Goal: Task Accomplishment & Management: Manage account settings

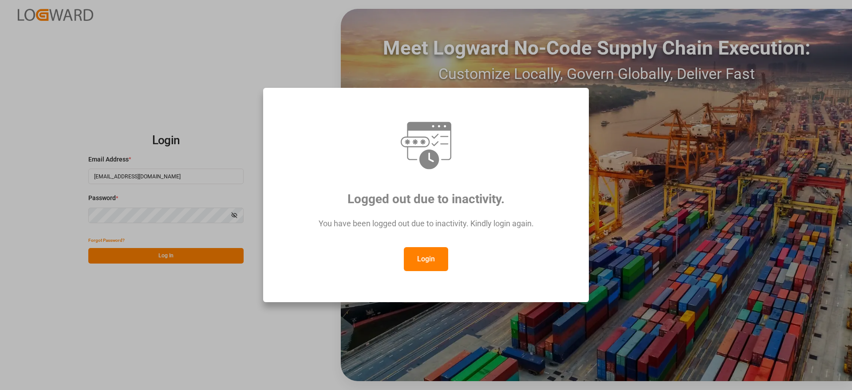
click at [438, 266] on button "Login" at bounding box center [426, 259] width 44 height 24
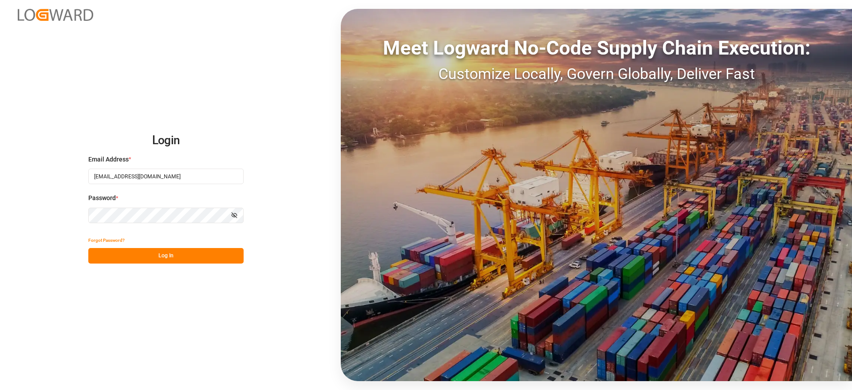
click at [211, 255] on button "Log In" at bounding box center [165, 256] width 155 height 16
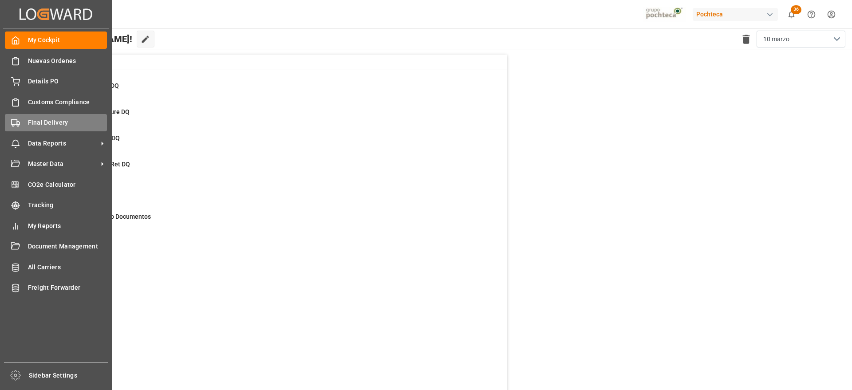
click at [38, 116] on div "Final Delivery Final Delivery" at bounding box center [56, 122] width 102 height 17
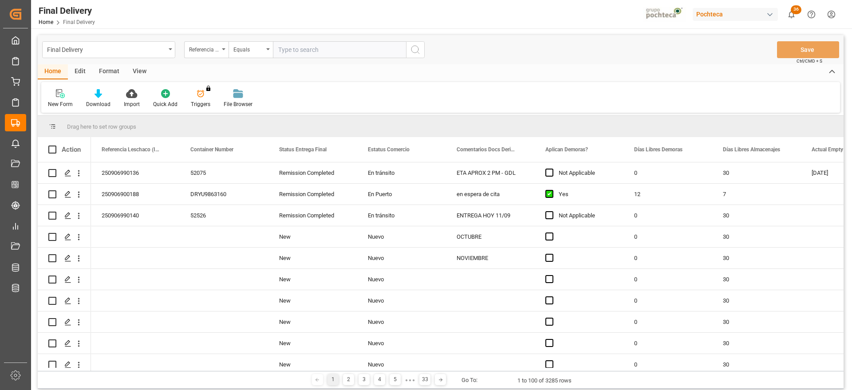
click at [314, 46] on input "text" at bounding box center [339, 49] width 133 height 17
paste input "250906900469"
type input "250906900469"
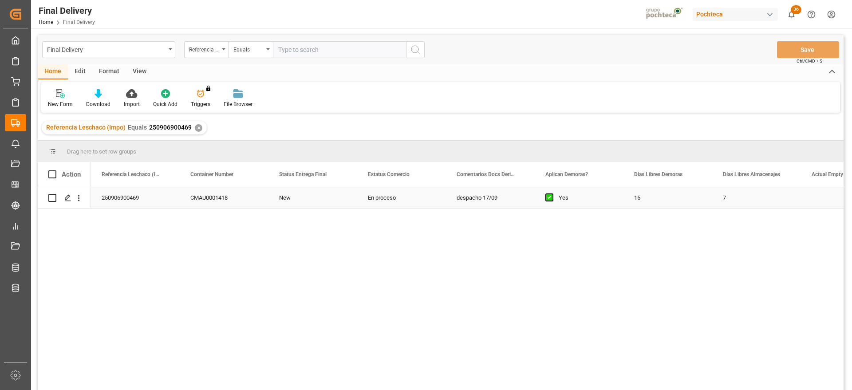
click at [463, 189] on div "despacho 17/09" at bounding box center [490, 197] width 89 height 21
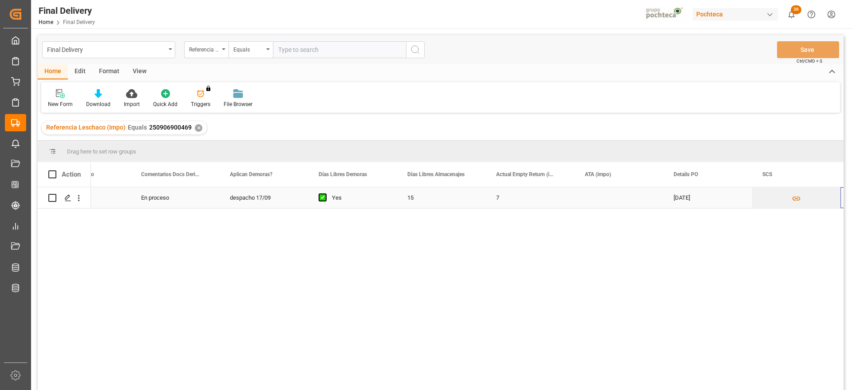
scroll to position [0, 404]
click at [797, 276] on div "En proceso despacho 17/09 Yes 15 7 [DATE] [PERSON_NAME]" at bounding box center [467, 291] width 752 height 208
click at [702, 194] on div "[PERSON_NAME]" at bounding box center [707, 197] width 89 height 21
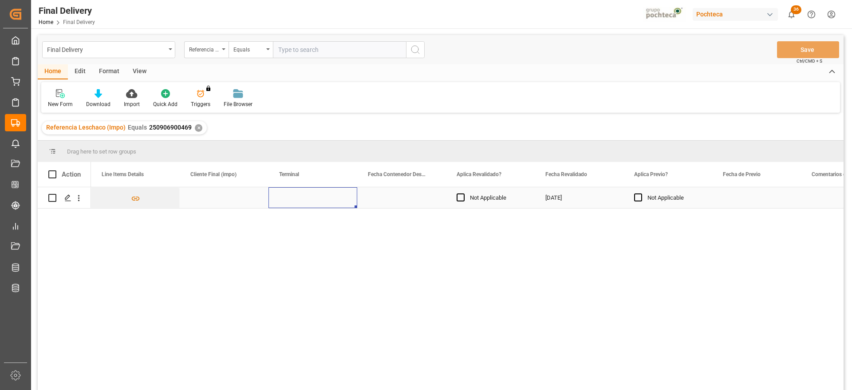
click at [301, 203] on div "Press SPACE to select this row." at bounding box center [312, 197] width 89 height 21
click at [301, 203] on input "Press SPACE to select this row." at bounding box center [312, 202] width 75 height 17
type input "o"
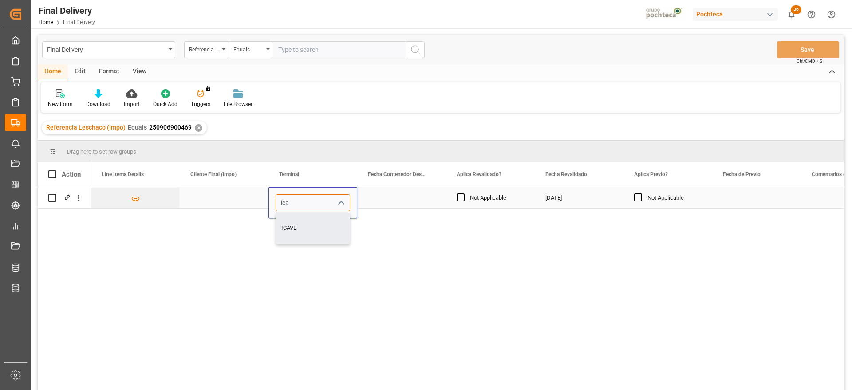
type input "ICAVE"
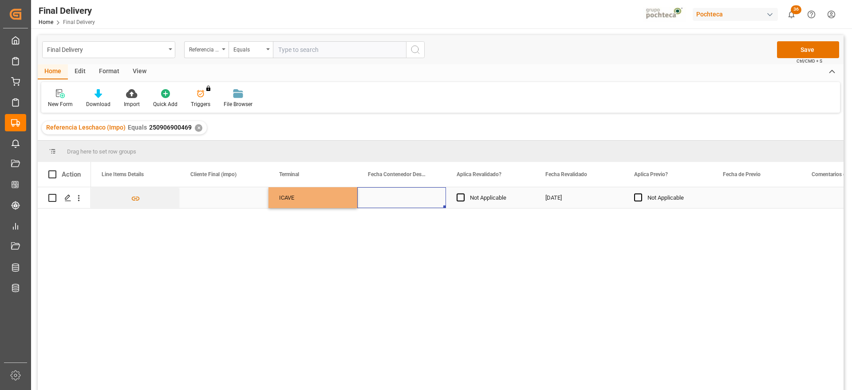
click at [394, 204] on div "Press SPACE to select this row." at bounding box center [401, 197] width 89 height 21
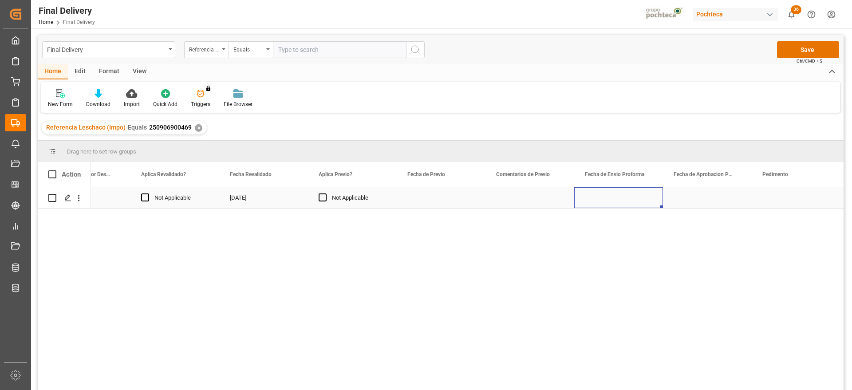
click at [598, 193] on div "Press SPACE to select this row." at bounding box center [618, 197] width 89 height 21
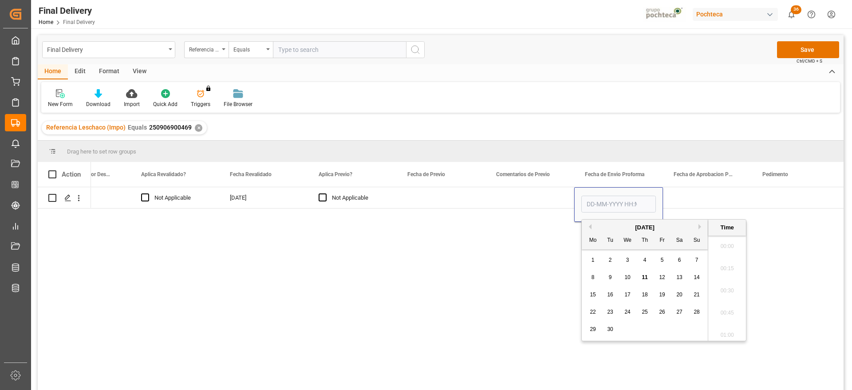
scroll to position [1223, 0]
click at [592, 227] on div "[DATE]" at bounding box center [644, 227] width 126 height 9
click at [590, 227] on button "Previous Month" at bounding box center [588, 226] width 5 height 5
click at [646, 331] on span "28" at bounding box center [644, 329] width 6 height 6
type input "[DATE] 00:00"
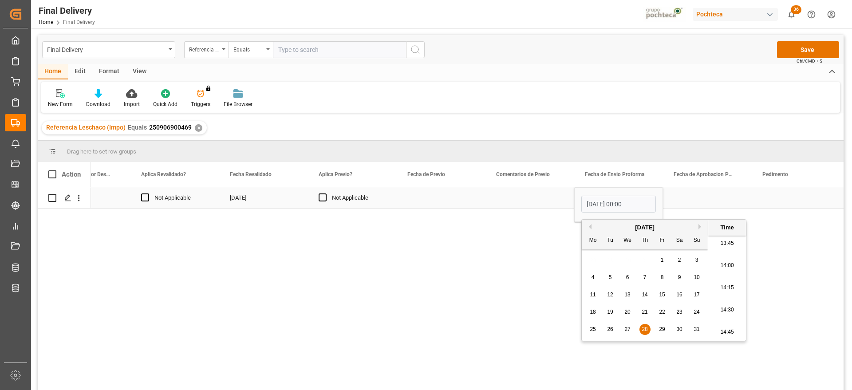
drag, startPoint x: 697, startPoint y: 203, endPoint x: 628, endPoint y: 202, distance: 68.8
click at [693, 202] on div "Press SPACE to select this row." at bounding box center [707, 197] width 89 height 21
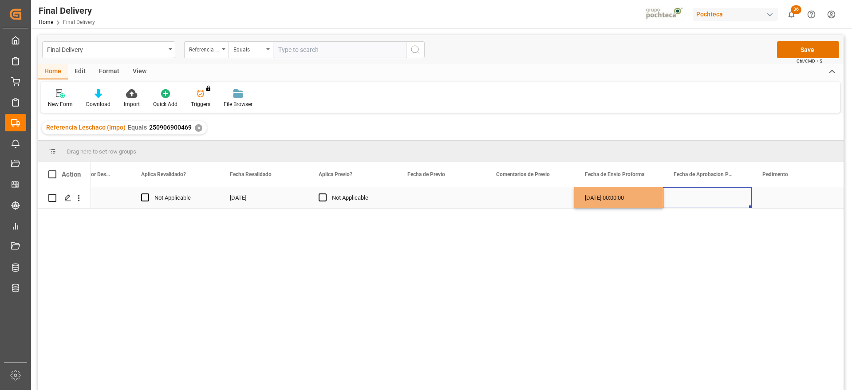
click at [627, 202] on div "[DATE] 00:00:00" at bounding box center [618, 197] width 89 height 21
click at [698, 196] on div "Press SPACE to select this row." at bounding box center [707, 197] width 89 height 21
click at [69, 196] on polygon "Press SPACE to select this row." at bounding box center [67, 197] width 4 height 4
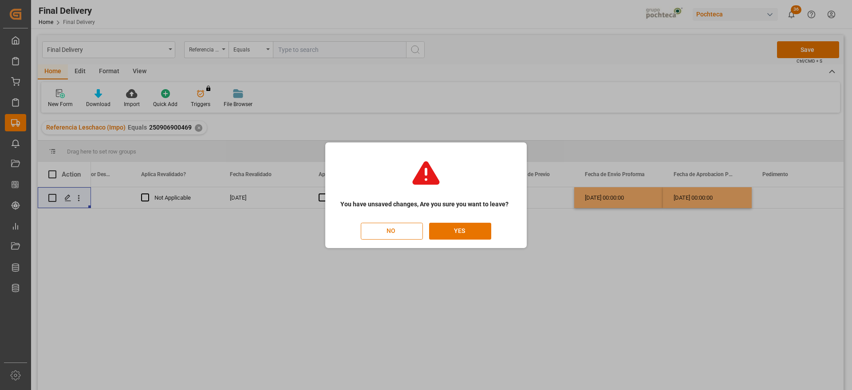
click at [392, 232] on button "NO" at bounding box center [392, 231] width 62 height 17
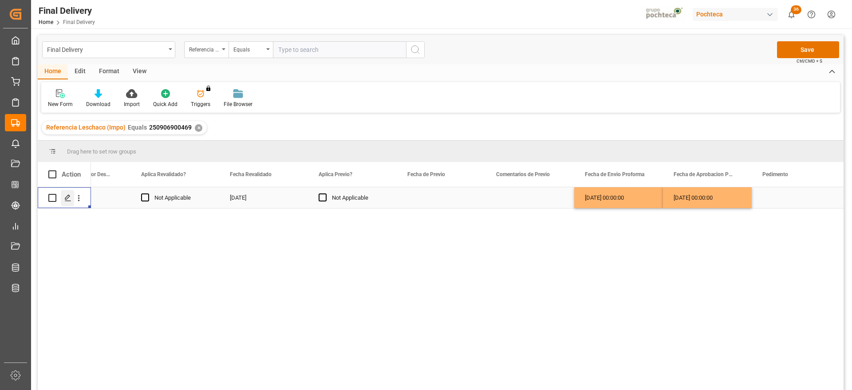
click at [64, 197] on div "Press SPACE to select this row." at bounding box center [67, 198] width 13 height 16
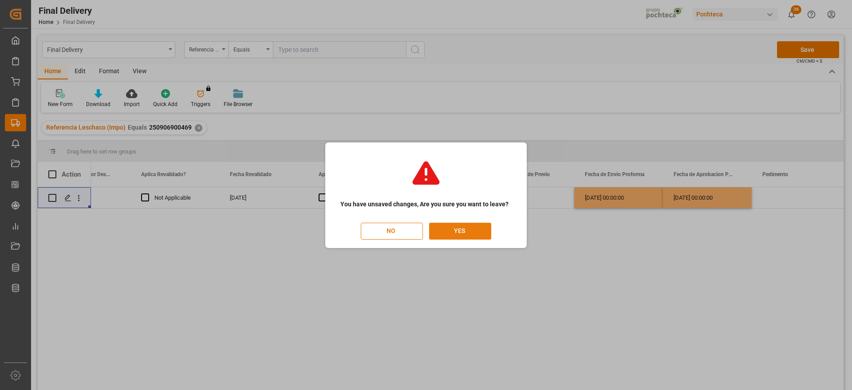
click at [478, 232] on button "YES" at bounding box center [460, 231] width 62 height 17
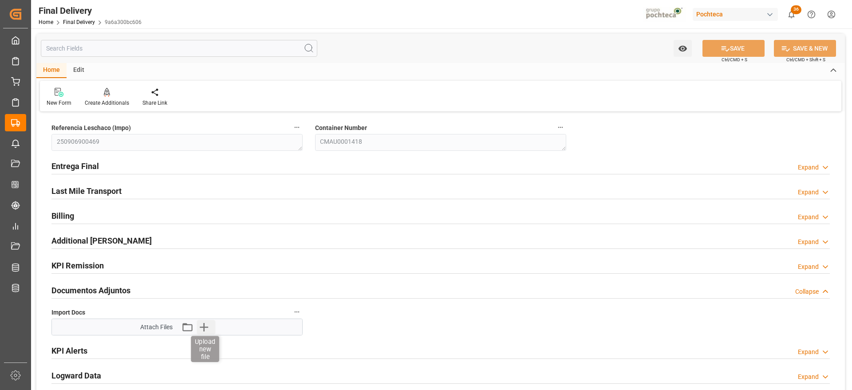
click at [204, 328] on icon "button" at bounding box center [204, 327] width 8 height 8
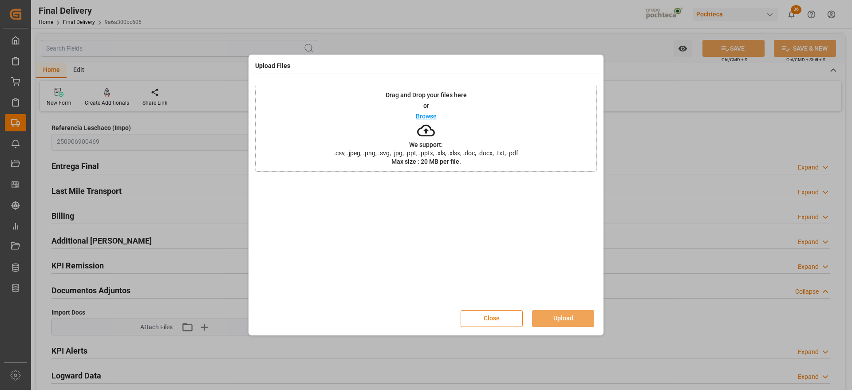
click at [503, 314] on button "Close" at bounding box center [491, 318] width 62 height 17
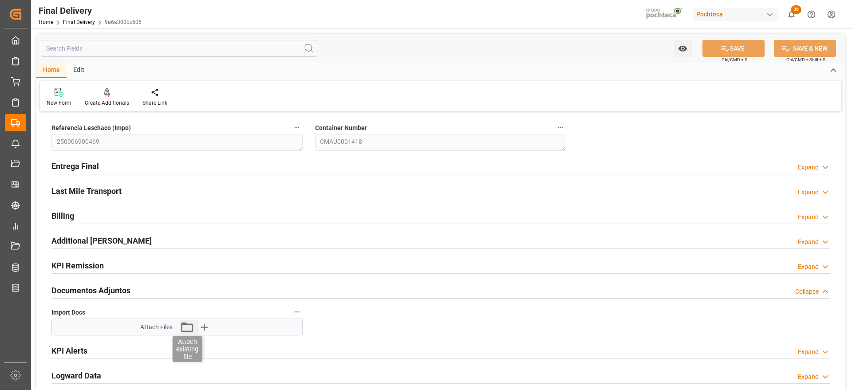
click at [186, 329] on icon "button" at bounding box center [187, 327] width 14 height 14
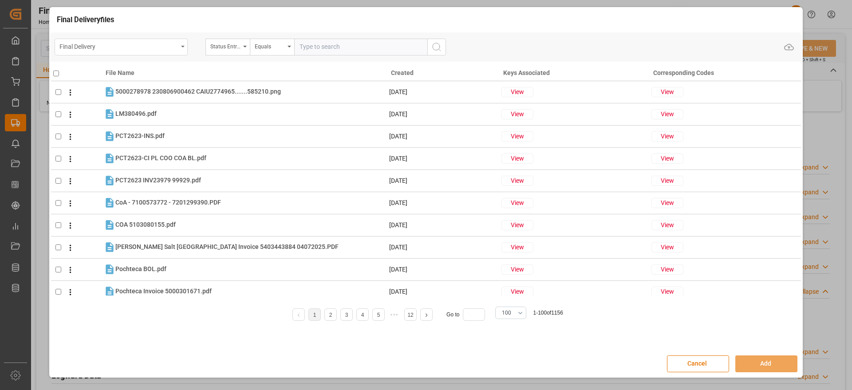
click at [140, 46] on div "Final Delivery" at bounding box center [118, 45] width 118 height 11
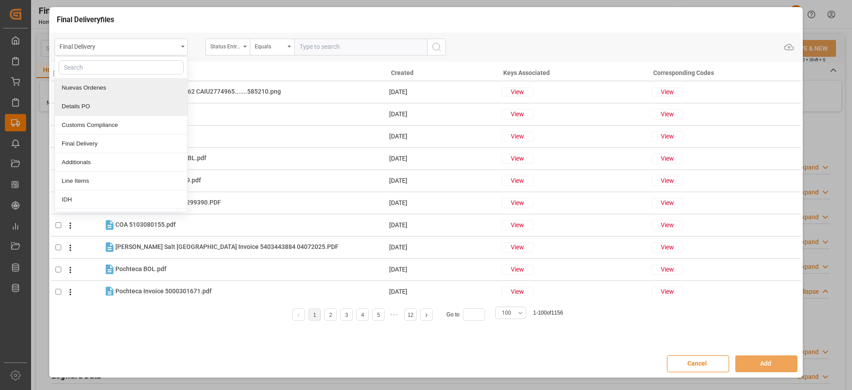
click at [115, 100] on div "Details PO" at bounding box center [121, 106] width 132 height 19
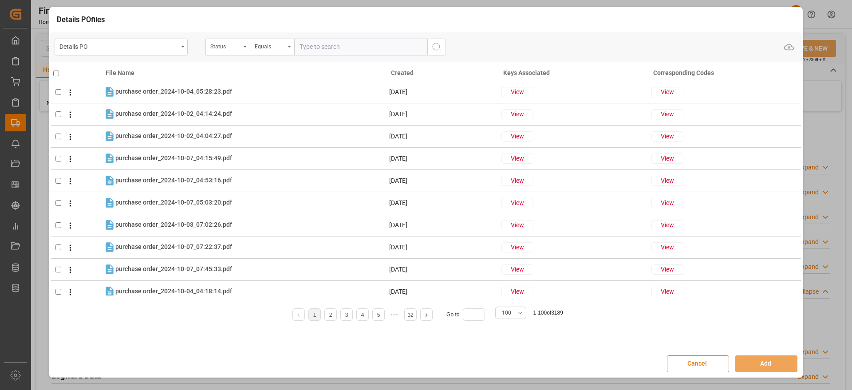
click at [279, 42] on div "Equals" at bounding box center [270, 45] width 30 height 10
click at [220, 47] on div "Status" at bounding box center [225, 45] width 30 height 10
click at [242, 65] on input "text" at bounding box center [271, 67] width 125 height 14
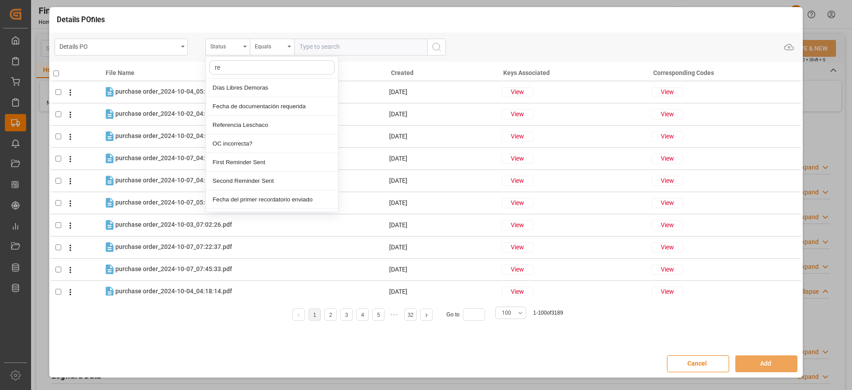
type input "ref"
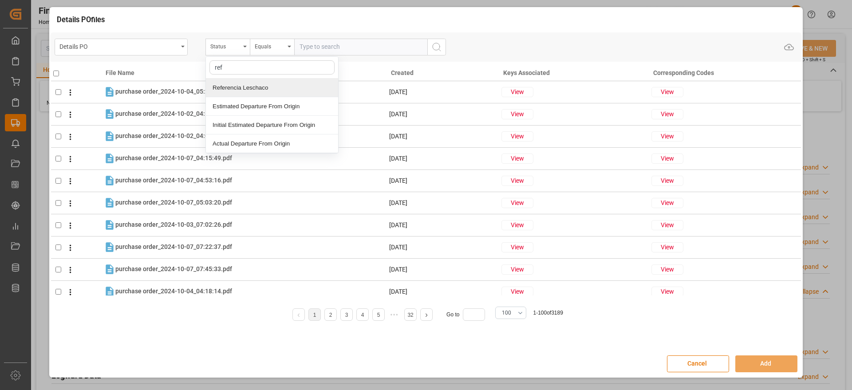
click at [258, 85] on div "Referencia Leschaco" at bounding box center [272, 88] width 132 height 19
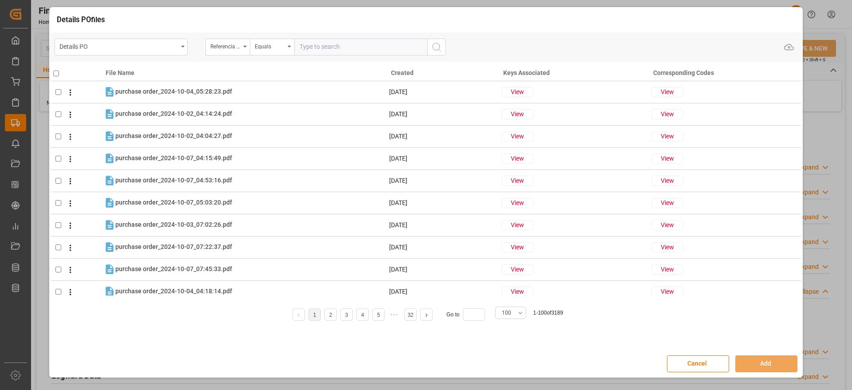
click at [354, 47] on input "text" at bounding box center [360, 47] width 133 height 17
click at [235, 46] on div "Referencia Leschaco" at bounding box center [225, 45] width 30 height 10
click at [237, 64] on input "text" at bounding box center [271, 67] width 125 height 14
type input "orde"
click at [258, 85] on div "Orden de Compra nuevo" at bounding box center [272, 88] width 132 height 19
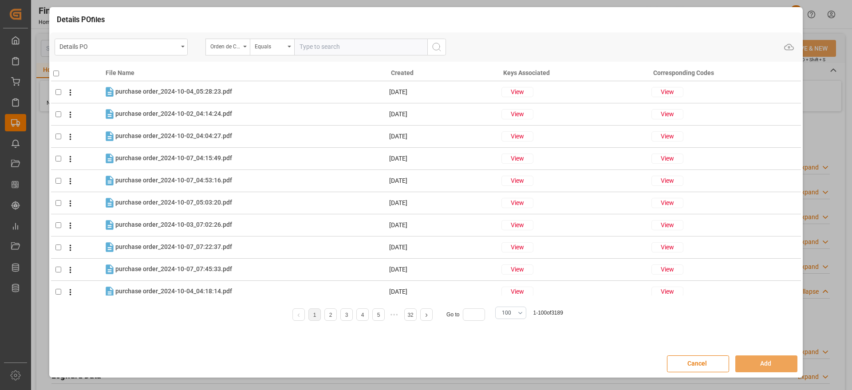
click at [321, 46] on input "text" at bounding box center [360, 47] width 133 height 17
paste input "5000306802"
type input "5000306802"
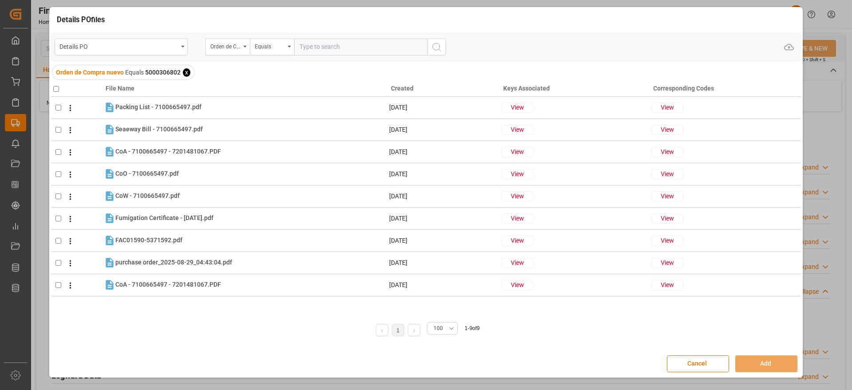
click at [58, 88] on input "checkbox" at bounding box center [56, 89] width 6 height 6
checkbox input "true"
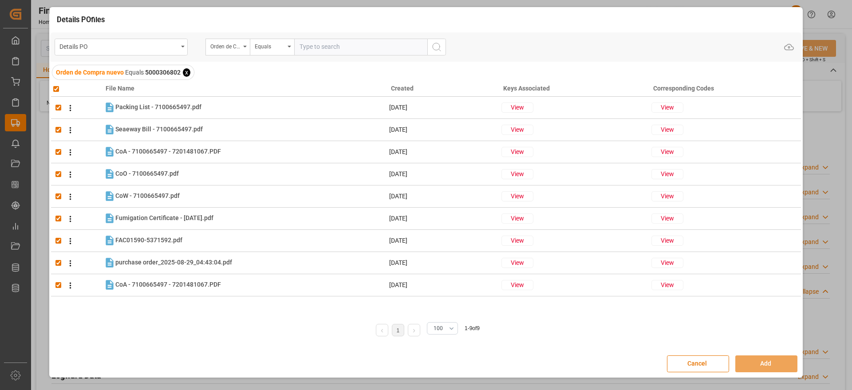
checkbox input "true"
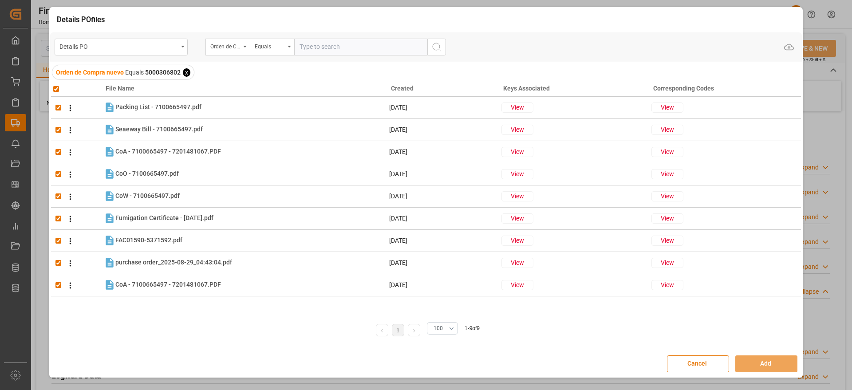
checkbox input "true"
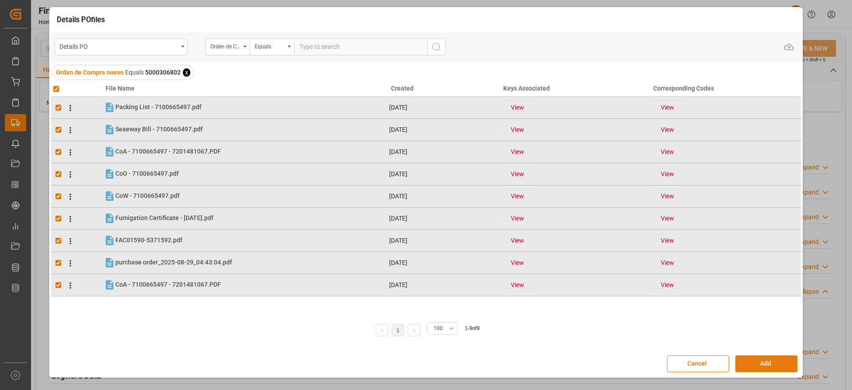
click at [764, 362] on button "Add" at bounding box center [766, 363] width 62 height 17
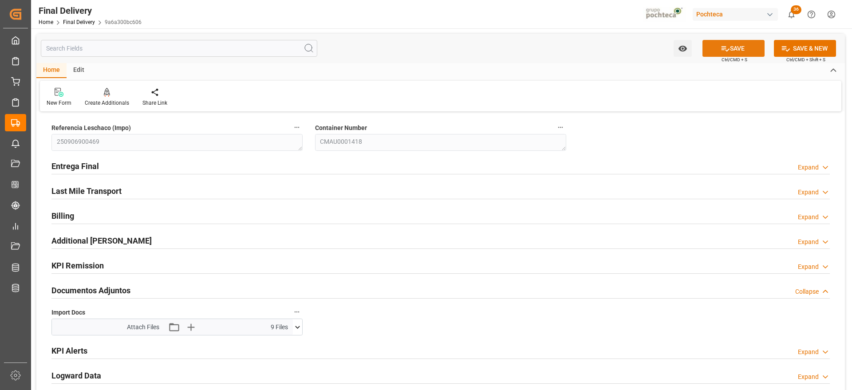
click at [743, 45] on button "SAVE" at bounding box center [733, 48] width 62 height 17
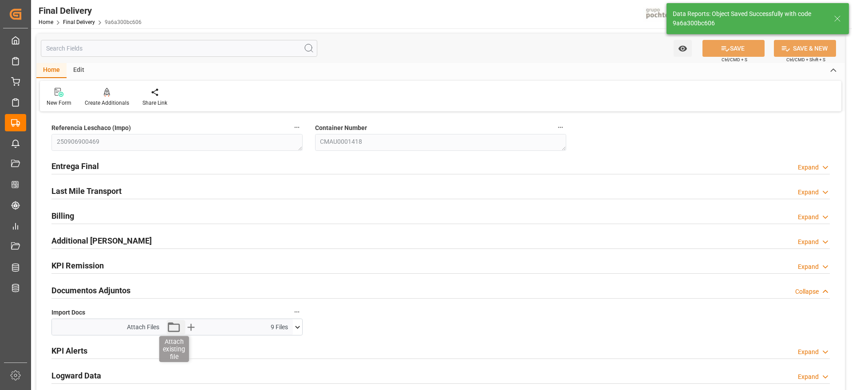
click at [171, 328] on icon "button" at bounding box center [173, 327] width 14 height 14
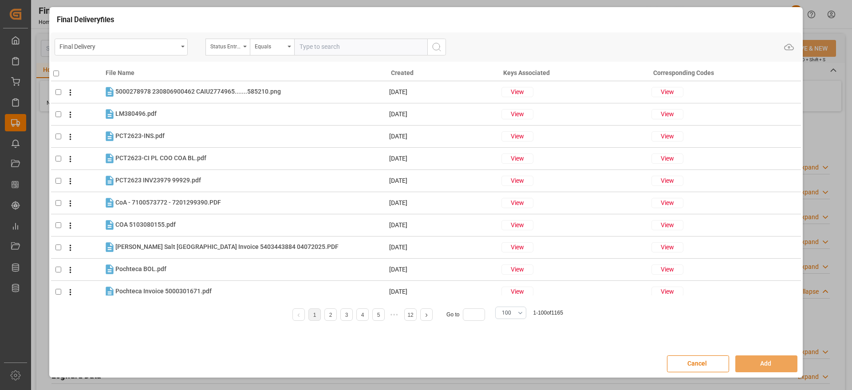
click at [259, 28] on div "Final Delivery files Final Delivery Status Entrega Final Equals Upload File Nam…" at bounding box center [425, 196] width 751 height 362
click at [695, 366] on button "Cancel" at bounding box center [698, 363] width 62 height 17
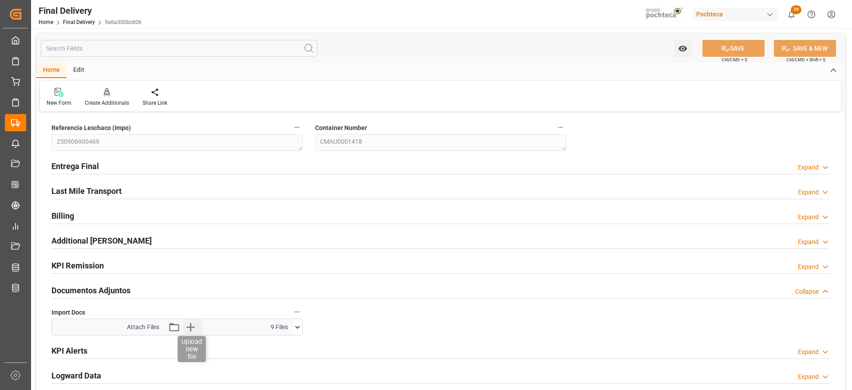
click at [194, 327] on icon "button" at bounding box center [190, 327] width 8 height 8
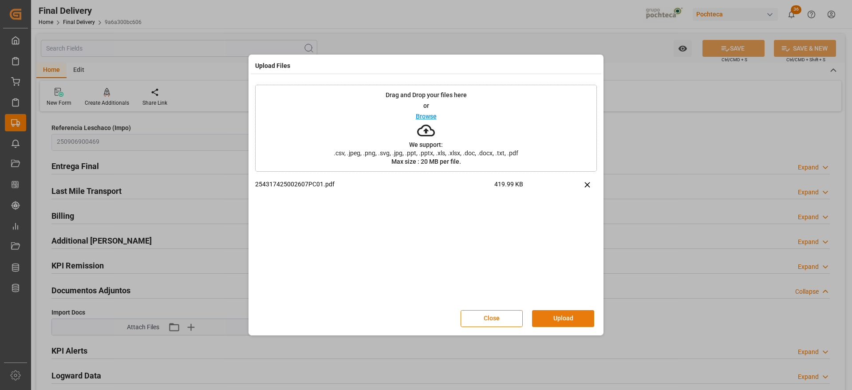
click at [564, 315] on button "Upload" at bounding box center [563, 318] width 62 height 17
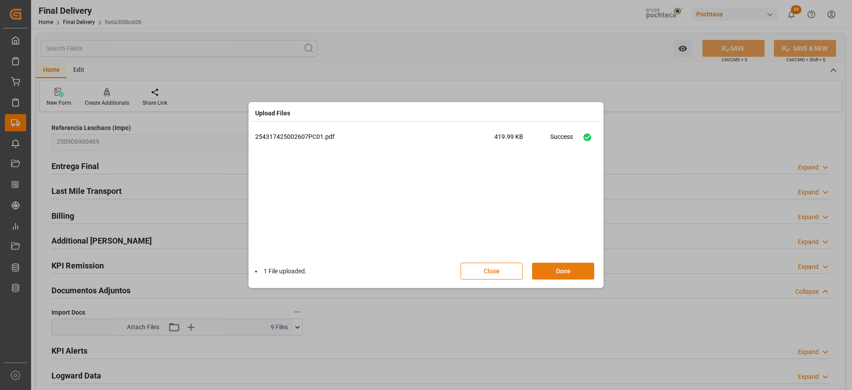
click at [547, 275] on button "Done" at bounding box center [563, 271] width 62 height 17
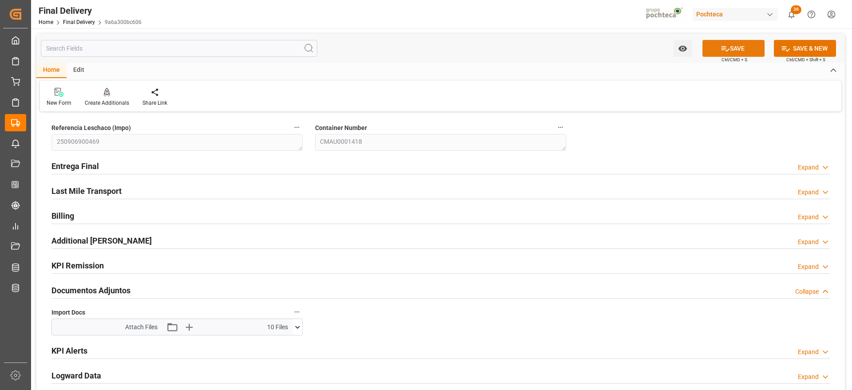
click at [742, 40] on button "SAVE" at bounding box center [733, 48] width 62 height 17
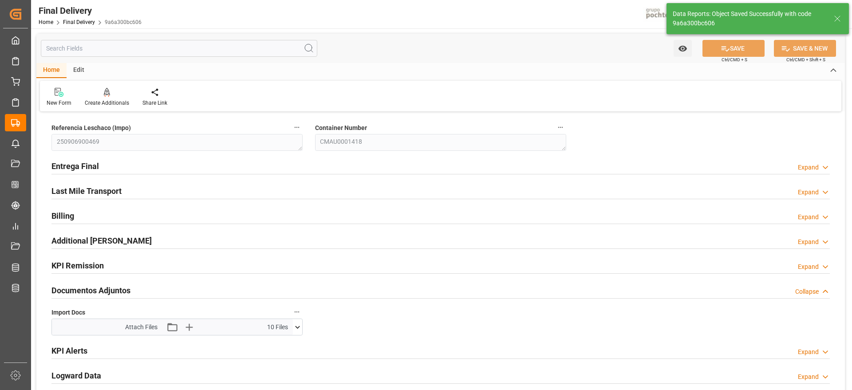
click at [838, 16] on icon at bounding box center [837, 18] width 11 height 11
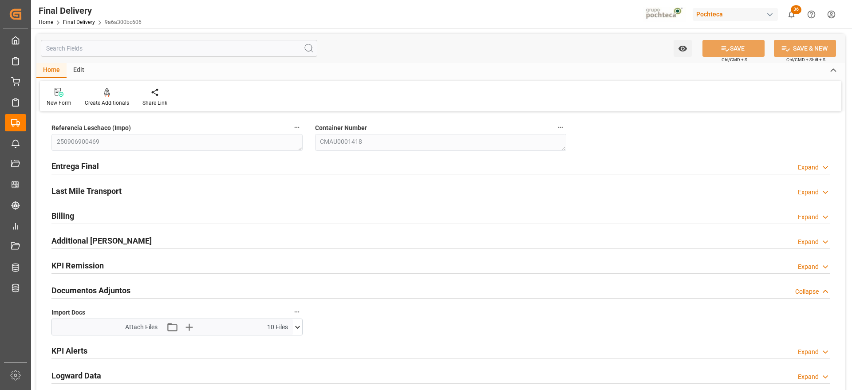
click at [298, 326] on icon at bounding box center [297, 326] width 9 height 9
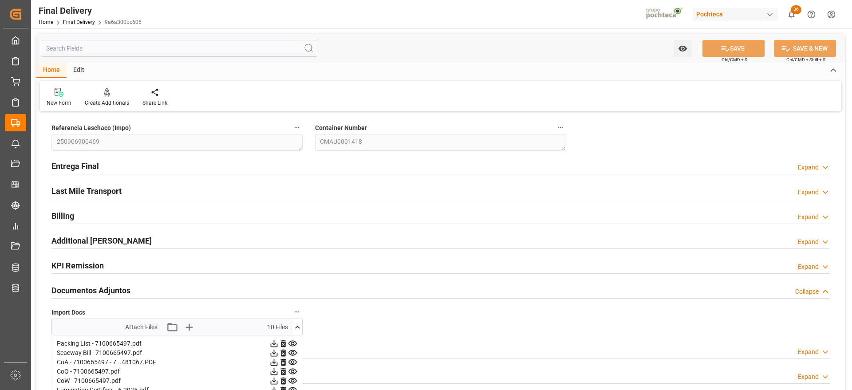
click at [293, 326] on icon at bounding box center [297, 326] width 9 height 9
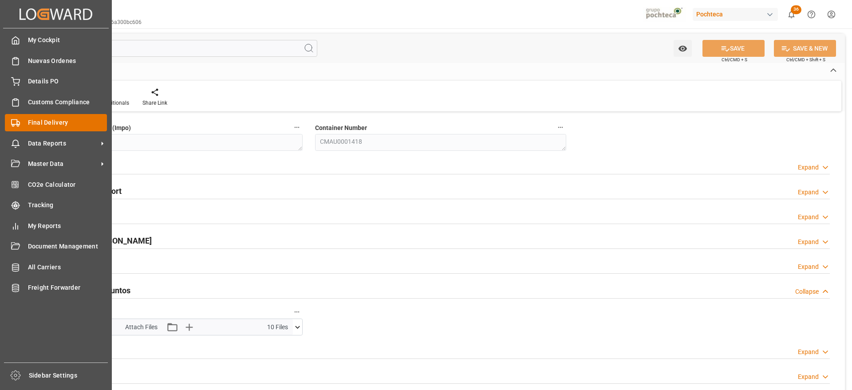
click at [43, 119] on span "Final Delivery" at bounding box center [67, 122] width 79 height 9
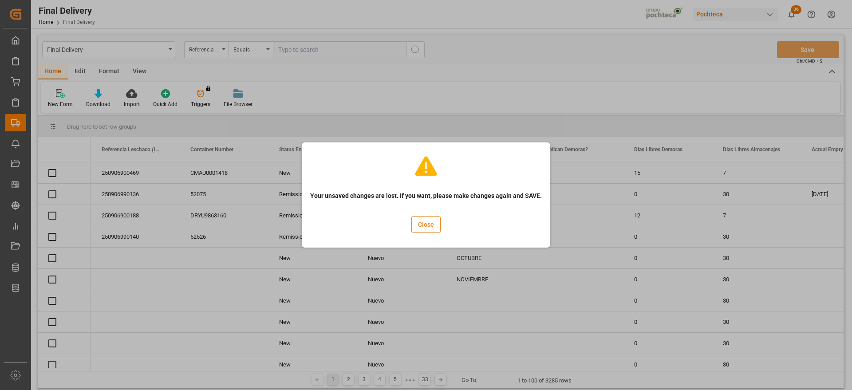
click at [433, 225] on button "Close" at bounding box center [425, 224] width 29 height 17
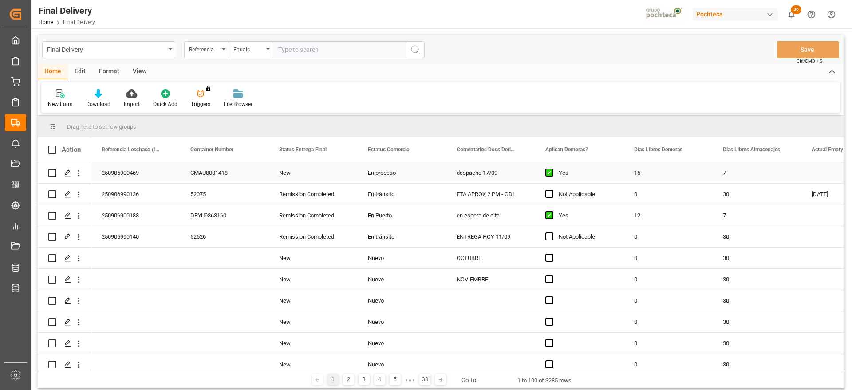
click at [135, 172] on div "250906900469" at bounding box center [135, 172] width 89 height 21
click at [67, 173] on icon "Press SPACE to select this row." at bounding box center [67, 172] width 7 height 7
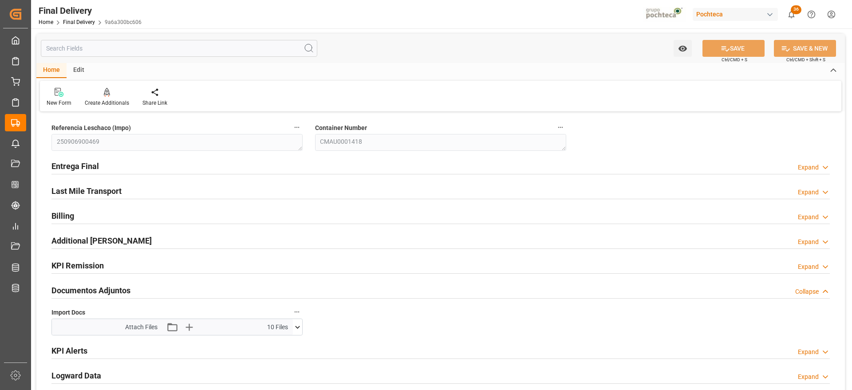
click at [295, 323] on icon at bounding box center [297, 326] width 9 height 9
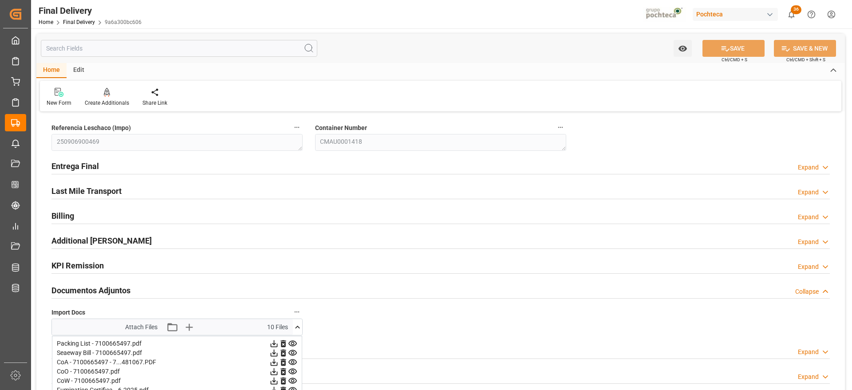
click at [298, 325] on icon at bounding box center [297, 326] width 9 height 9
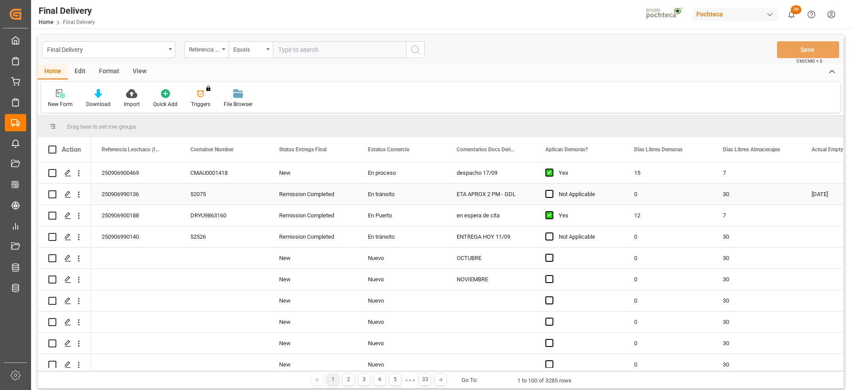
click at [263, 171] on div "CMAU0001418" at bounding box center [224, 172] width 89 height 21
click at [186, 173] on div "CMAU0001418" at bounding box center [224, 172] width 89 height 21
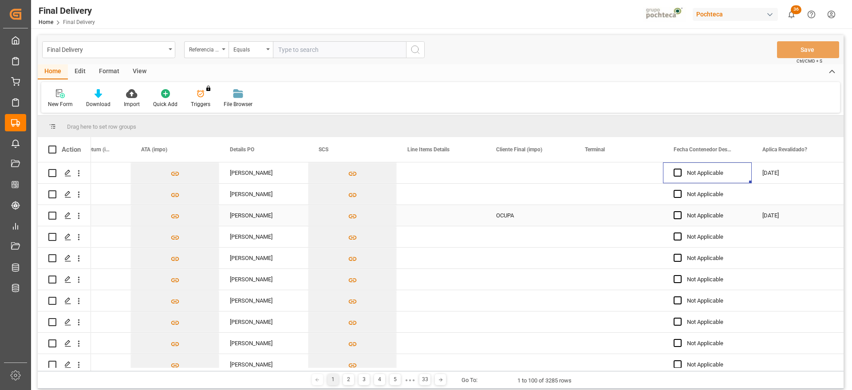
scroll to position [0, 848]
click at [520, 170] on div "Press SPACE to select this row." at bounding box center [529, 172] width 89 height 21
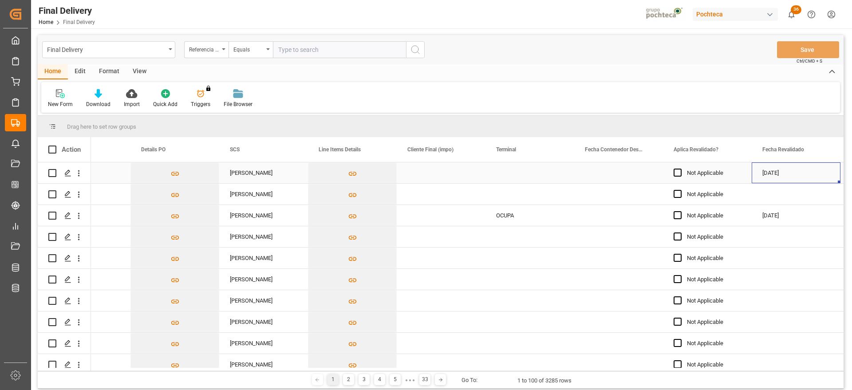
drag, startPoint x: 520, startPoint y: 170, endPoint x: 504, endPoint y: 173, distance: 16.3
click at [517, 175] on div "Press SPACE to select this row." at bounding box center [529, 172] width 89 height 21
click at [516, 176] on div "Press SPACE to select this row." at bounding box center [529, 172] width 89 height 21
click at [494, 174] on div "Press SPACE to select this row." at bounding box center [529, 172] width 89 height 21
click at [504, 173] on div "Press SPACE to select this row." at bounding box center [529, 172] width 89 height 21
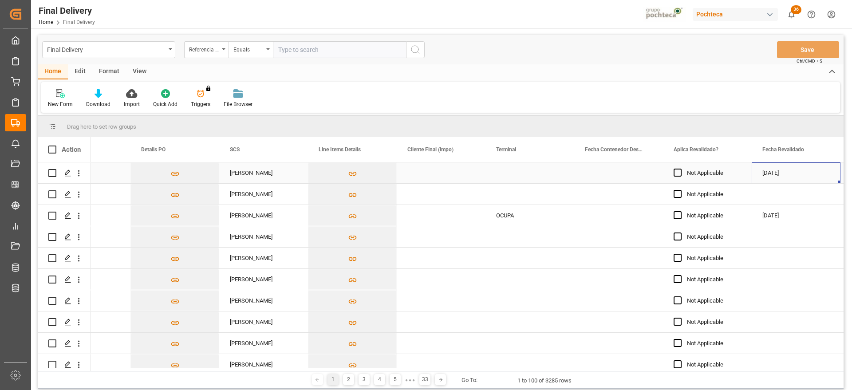
click at [504, 173] on div "Press SPACE to select this row." at bounding box center [529, 172] width 89 height 21
click at [528, 171] on div "Press SPACE to select this row." at bounding box center [529, 172] width 89 height 21
click at [518, 180] on input "Press SPACE to select this row." at bounding box center [529, 177] width 75 height 17
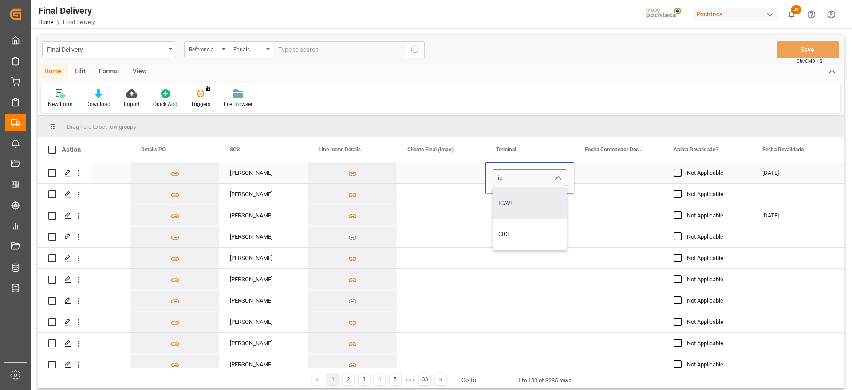
click at [498, 206] on div "ICAVE" at bounding box center [530, 203] width 74 height 31
type input "ICAVE"
click at [601, 174] on div "Press SPACE to select this row." at bounding box center [618, 172] width 89 height 21
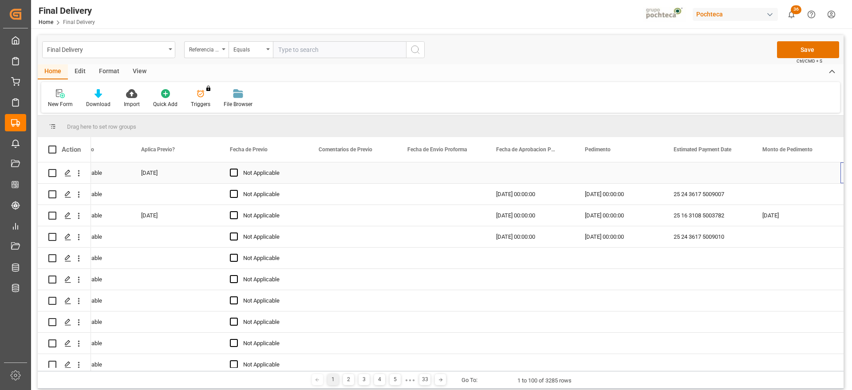
scroll to position [0, 1557]
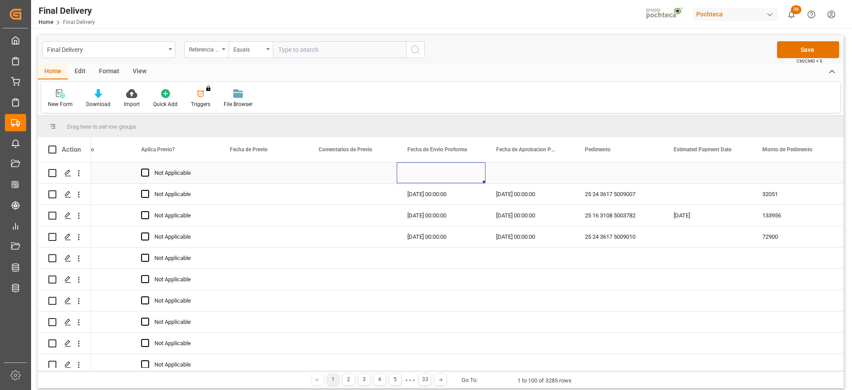
click at [457, 181] on div "Press SPACE to select this row." at bounding box center [441, 172] width 89 height 21
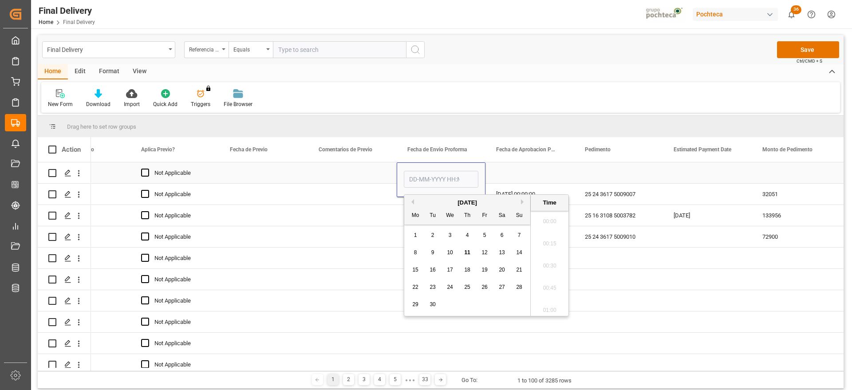
scroll to position [1223, 0]
click at [411, 200] on button "Previous Month" at bounding box center [411, 201] width 5 height 5
click at [471, 305] on div "28" at bounding box center [467, 304] width 11 height 11
type input "[DATE] 00:00"
click at [523, 174] on div "Press SPACE to select this row." at bounding box center [529, 172] width 89 height 21
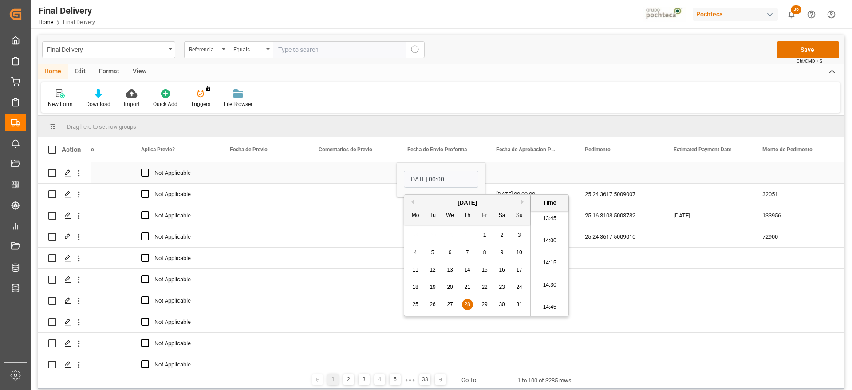
click at [431, 174] on div "[DATE] 00:00" at bounding box center [441, 179] width 89 height 35
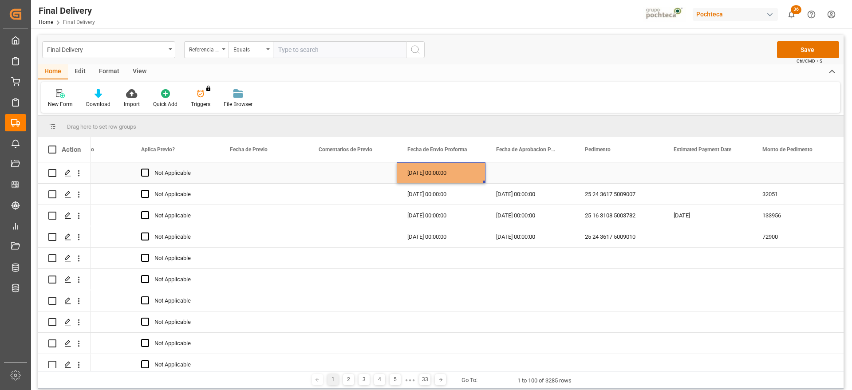
click at [523, 174] on div "Press SPACE to select this row." at bounding box center [529, 172] width 89 height 21
click at [442, 174] on div "[DATE] 00:00:00" at bounding box center [441, 172] width 89 height 21
click at [535, 172] on div "Press SPACE to select this row." at bounding box center [529, 172] width 89 height 21
click at [621, 174] on div "Press SPACE to select this row." at bounding box center [618, 172] width 89 height 21
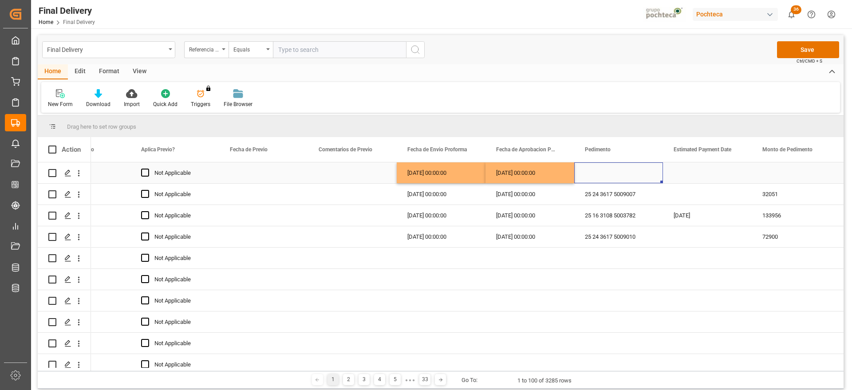
click at [615, 172] on div "Press SPACE to select this row." at bounding box center [618, 172] width 89 height 21
click at [612, 177] on div "Press SPACE to select this row." at bounding box center [618, 172] width 89 height 21
click at [611, 175] on div "Press SPACE to select this row." at bounding box center [618, 172] width 89 height 21
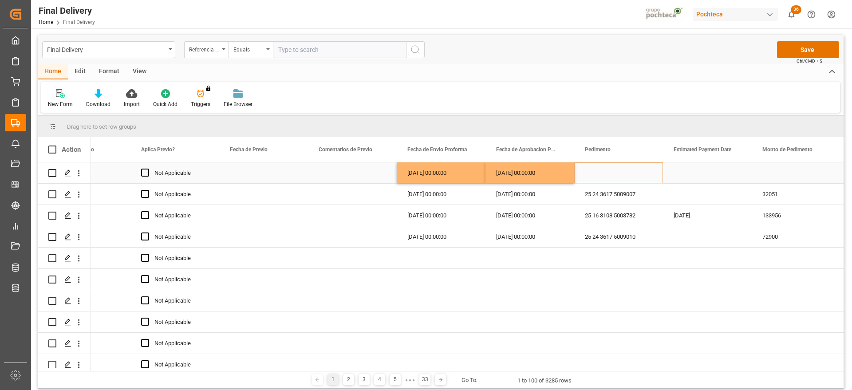
click at [610, 173] on div "Press SPACE to select this row." at bounding box center [618, 172] width 89 height 21
click at [593, 174] on div "Press SPACE to select this row." at bounding box center [618, 172] width 89 height 21
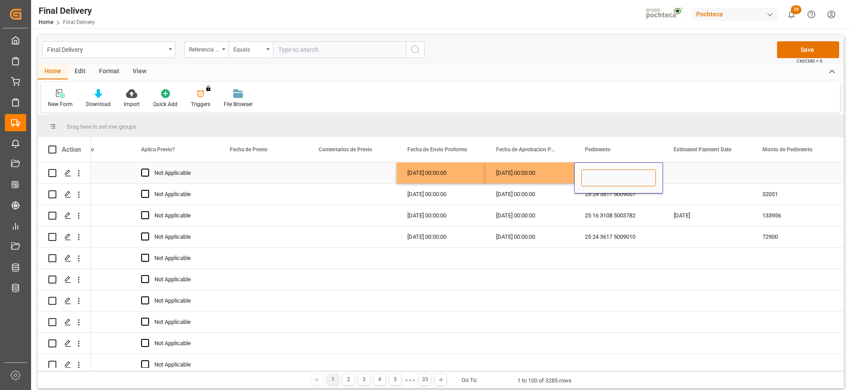
click at [592, 177] on input "Press SPACE to select this row." at bounding box center [618, 177] width 75 height 17
paste input "25 43 1742 5002607"
type input "25 43 1742 5002607"
click at [709, 173] on div "Press SPACE to select this row." at bounding box center [707, 172] width 89 height 21
click at [780, 175] on div "Press SPACE to select this row." at bounding box center [795, 172] width 89 height 21
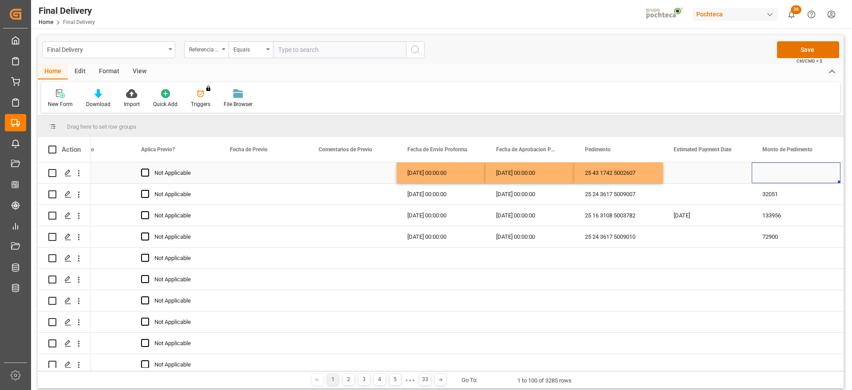
click at [787, 173] on div "Press SPACE to select this row." at bounding box center [795, 172] width 89 height 21
click at [786, 172] on input "Press SPACE to select this row." at bounding box center [795, 177] width 75 height 17
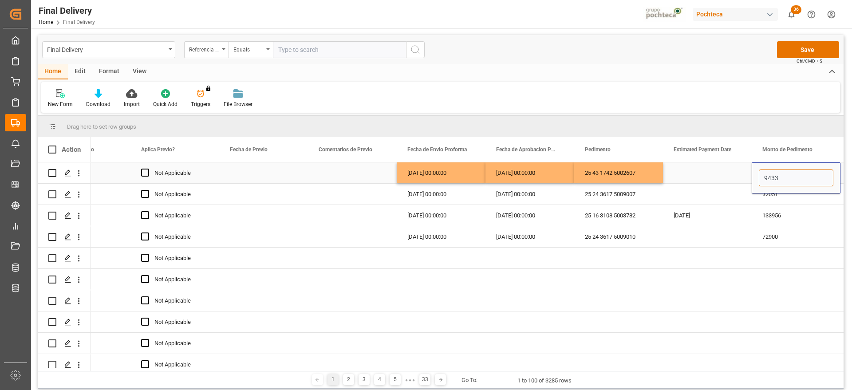
type input "94336"
click at [707, 181] on div "Press SPACE to select this row." at bounding box center [707, 172] width 89 height 21
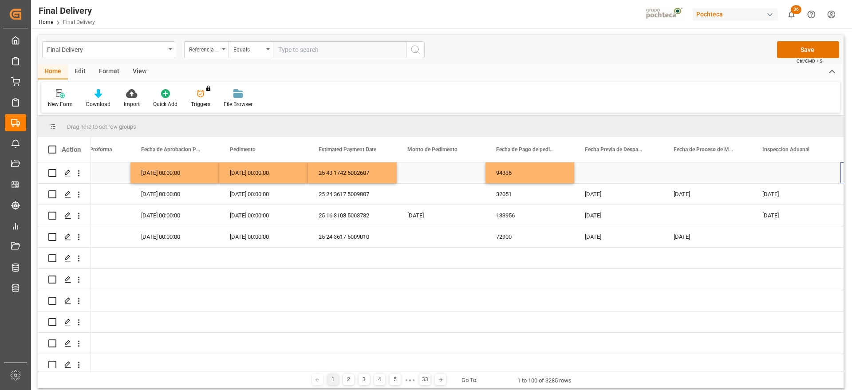
scroll to position [0, 1912]
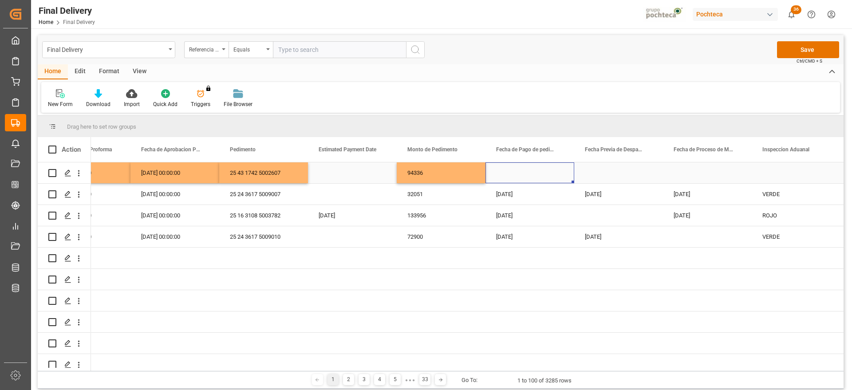
click at [530, 172] on div "Press SPACE to select this row." at bounding box center [529, 172] width 89 height 21
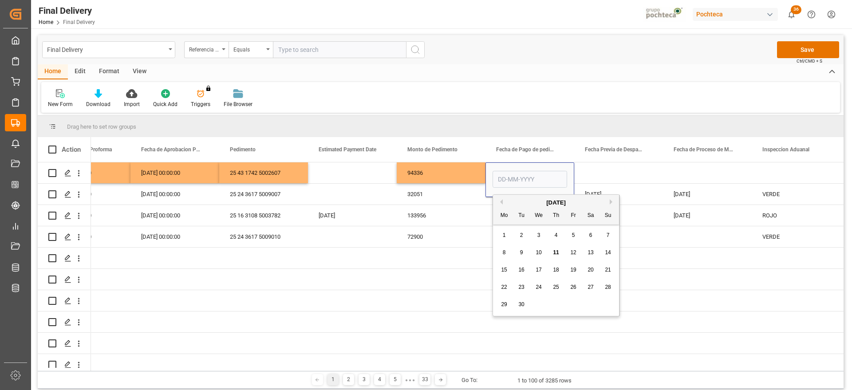
click at [539, 255] on span "10" at bounding box center [538, 252] width 6 height 6
type input "[DATE]"
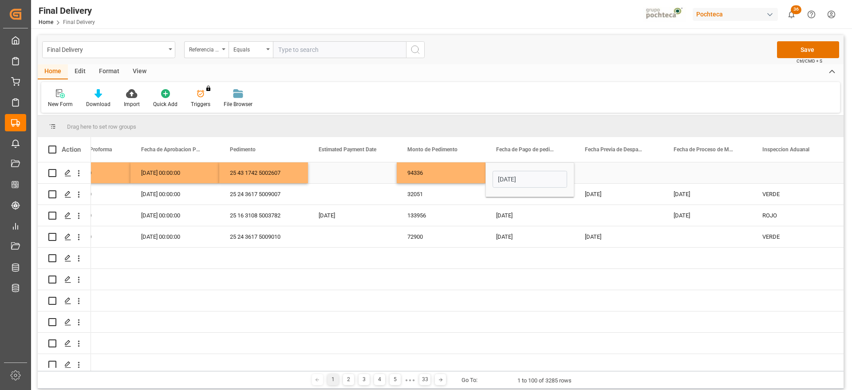
click at [622, 171] on div "Press SPACE to select this row." at bounding box center [618, 172] width 89 height 21
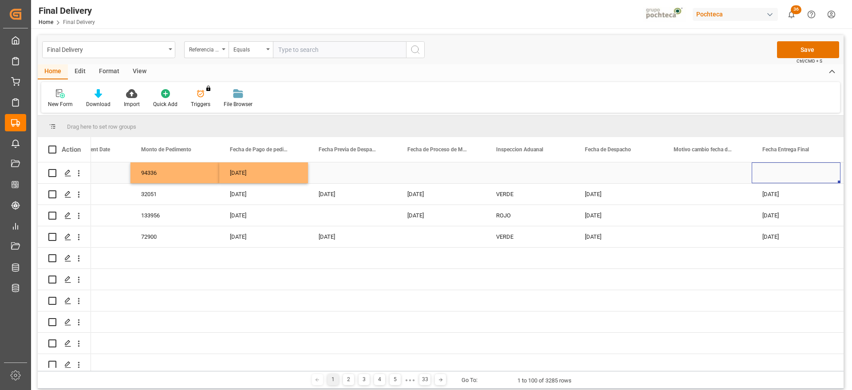
scroll to position [0, 2178]
click at [809, 49] on button "Save" at bounding box center [808, 49] width 62 height 17
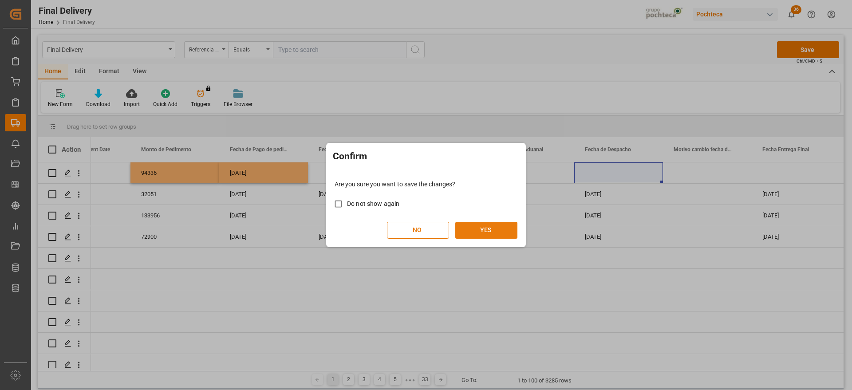
click at [498, 228] on button "YES" at bounding box center [486, 230] width 62 height 17
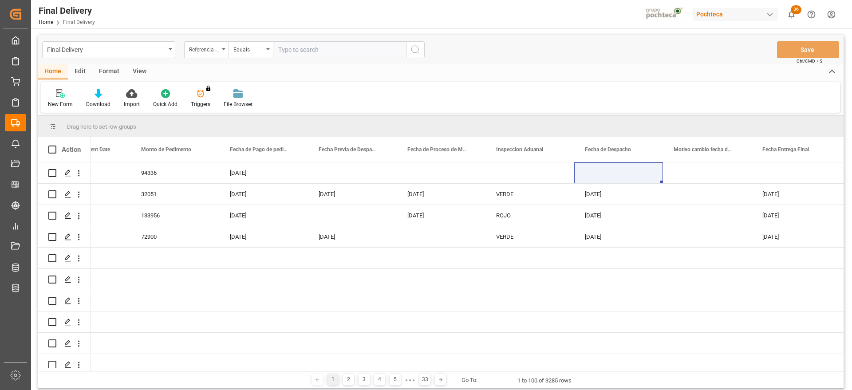
click at [283, 45] on input "text" at bounding box center [339, 49] width 133 height 17
paste input "250906900464"
type input "250906900464"
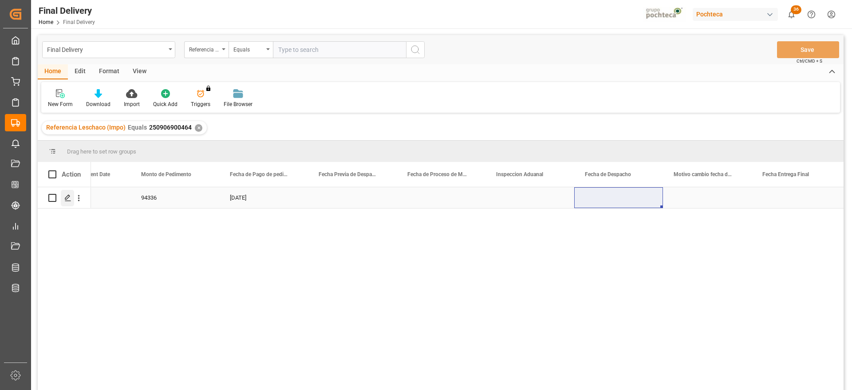
click at [64, 196] on icon "Press SPACE to select this row." at bounding box center [67, 197] width 7 height 7
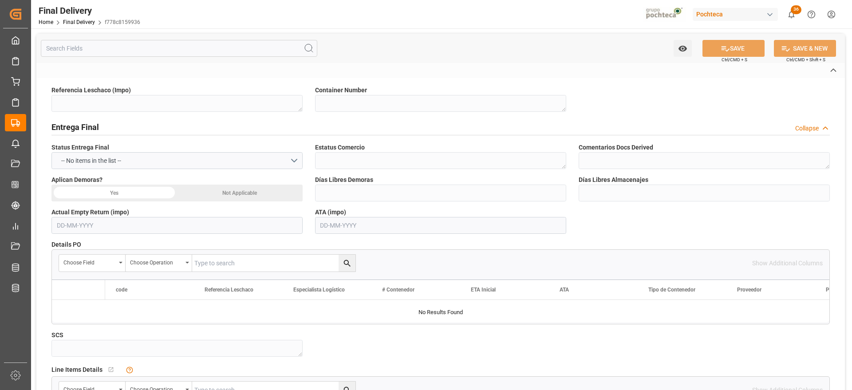
type textarea "250906900464"
type textarea "BDCU6018148"
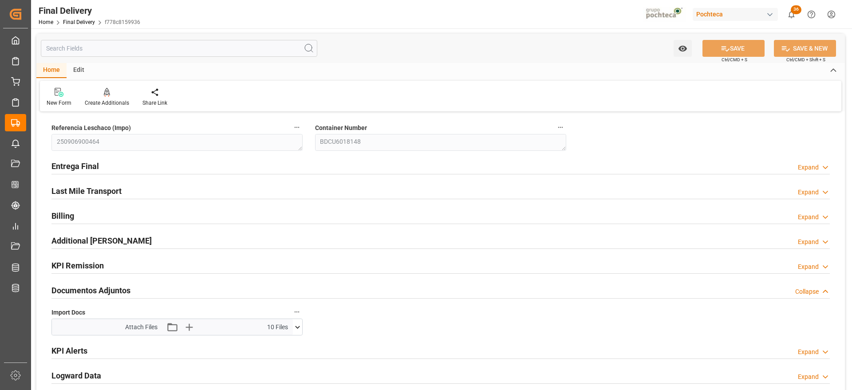
click at [297, 324] on icon at bounding box center [297, 326] width 9 height 9
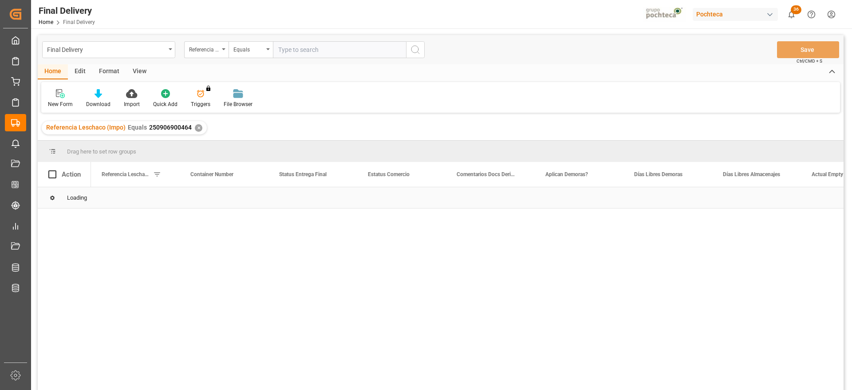
click at [204, 198] on div "Loading" at bounding box center [440, 197] width 805 height 21
click at [204, 198] on div "BDCU6018148" at bounding box center [224, 197] width 89 height 21
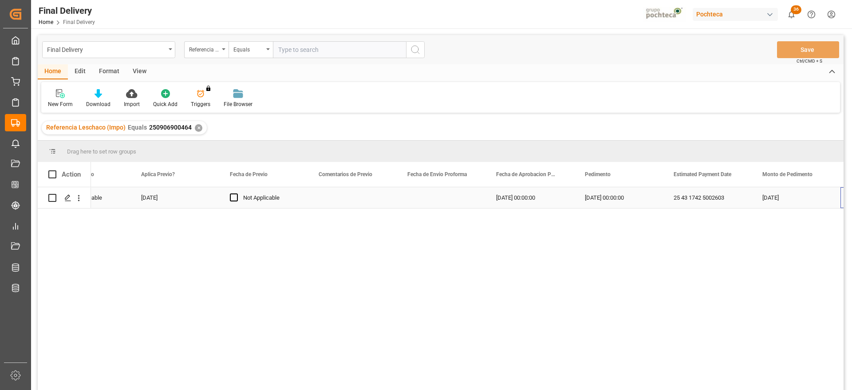
scroll to position [0, 1646]
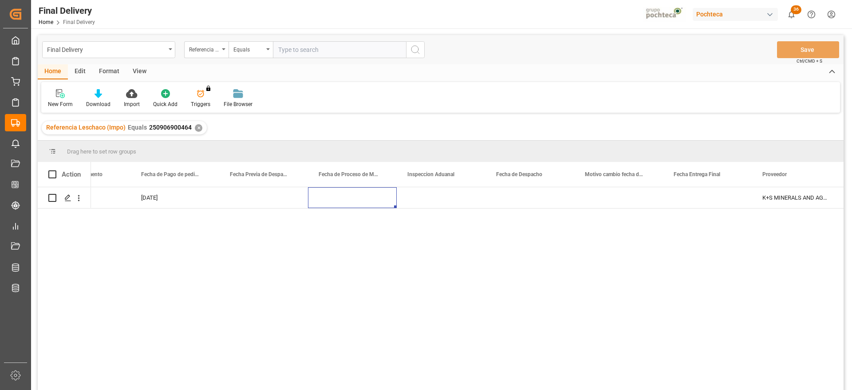
click at [196, 126] on div "✕" at bounding box center [199, 128] width 8 height 8
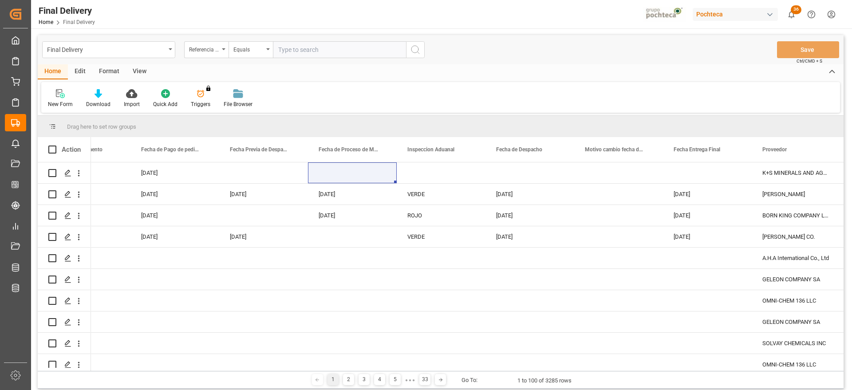
click at [299, 49] on input "text" at bounding box center [339, 49] width 133 height 17
paste input "250906900469"
type input "250906900469"
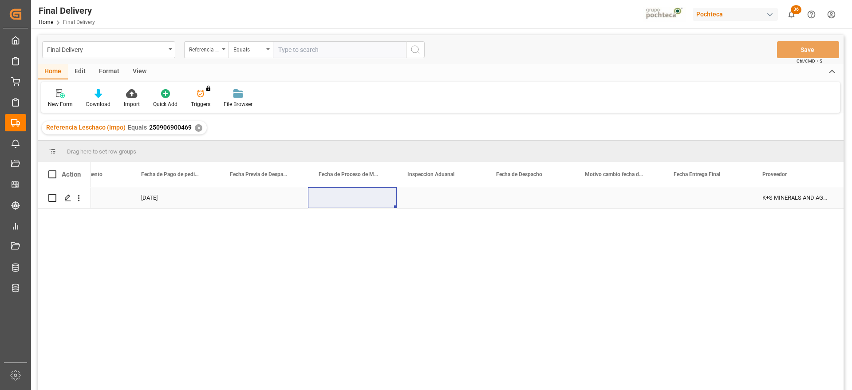
click at [286, 200] on div "Press SPACE to select this row." at bounding box center [263, 197] width 89 height 21
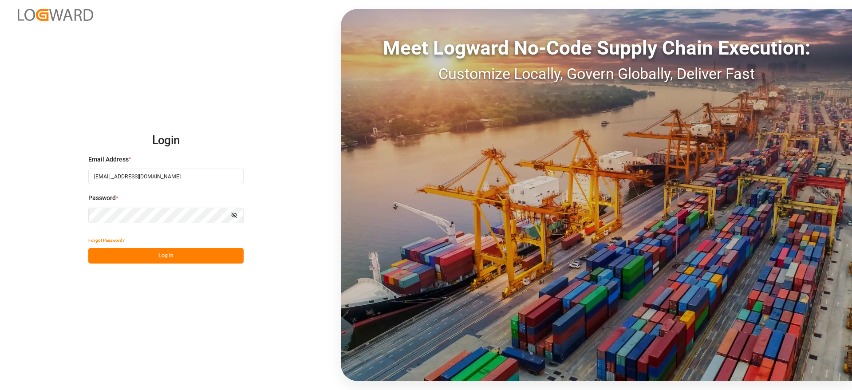
click at [185, 252] on button "Log In" at bounding box center [165, 256] width 155 height 16
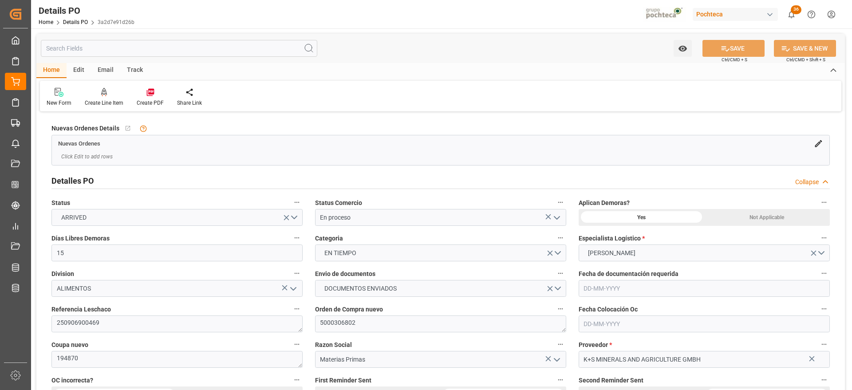
type input "15"
type input "[DATE]"
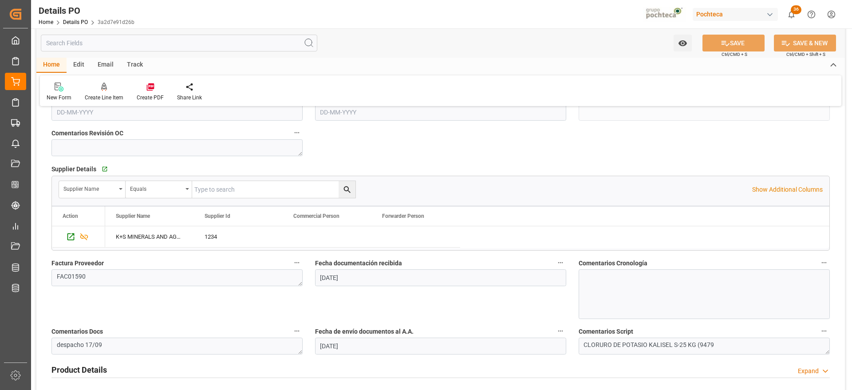
scroll to position [333, 0]
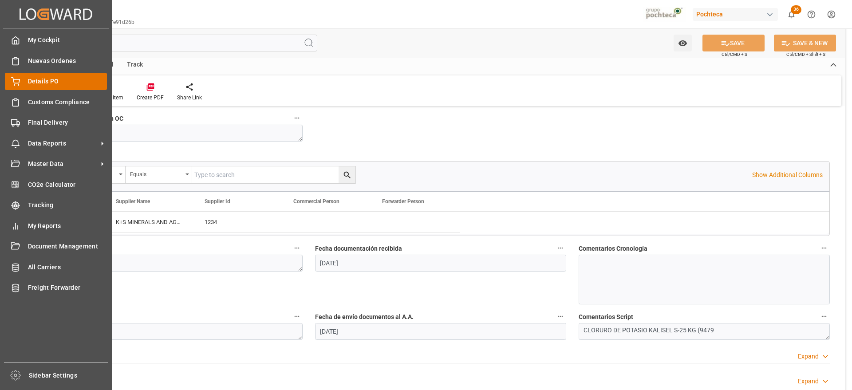
click at [13, 82] on icon at bounding box center [15, 81] width 9 height 9
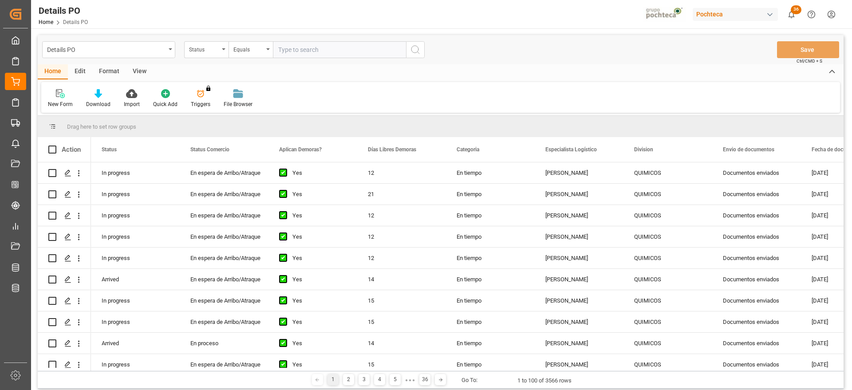
click at [198, 51] on div "Status" at bounding box center [204, 48] width 30 height 10
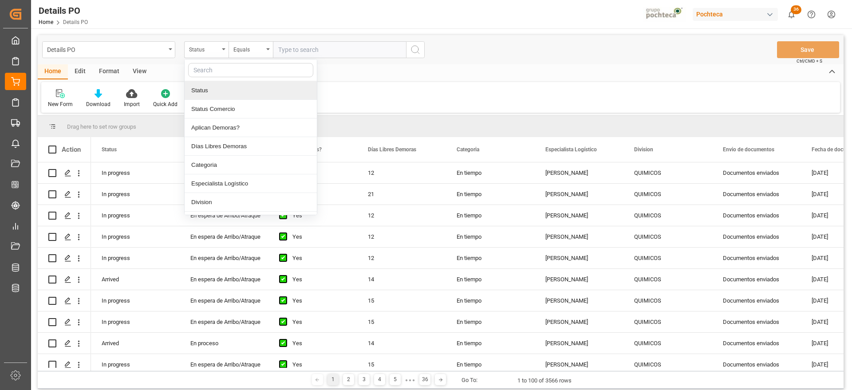
click at [220, 71] on input "text" at bounding box center [250, 70] width 125 height 14
type input "ref"
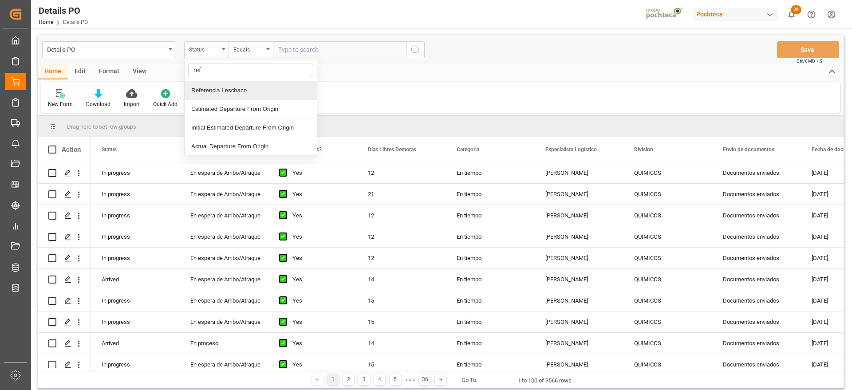
drag, startPoint x: 231, startPoint y: 92, endPoint x: 275, endPoint y: 66, distance: 51.7
click at [231, 92] on div "Referencia Leschaco" at bounding box center [251, 90] width 132 height 19
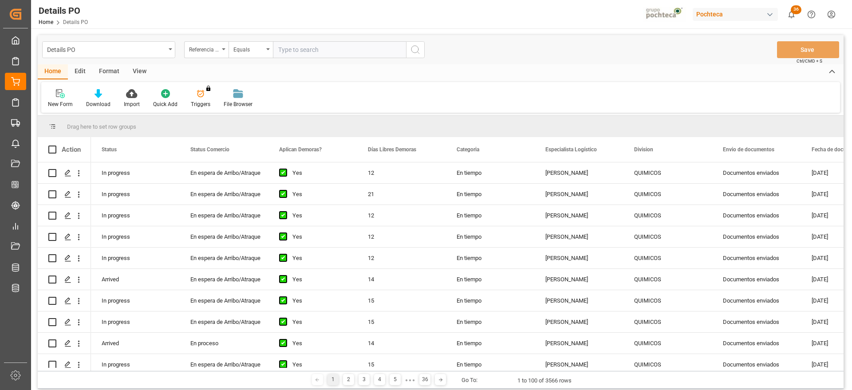
click at [301, 50] on input "text" at bounding box center [339, 49] width 133 height 17
paste input "250906900469"
type input "250906900469"
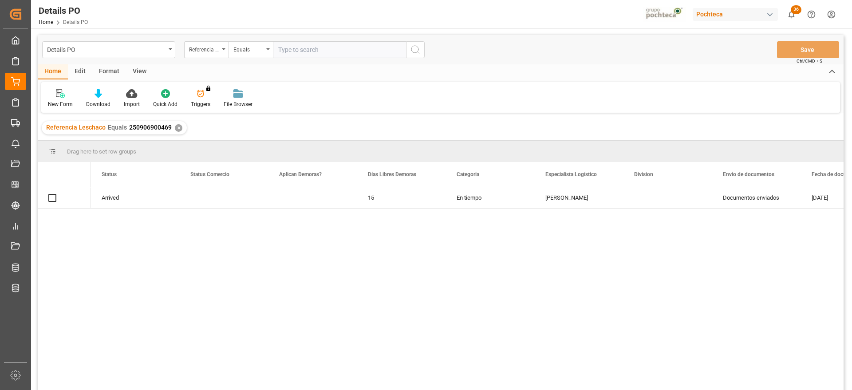
click at [515, 204] on div "En tiempo" at bounding box center [490, 197] width 89 height 21
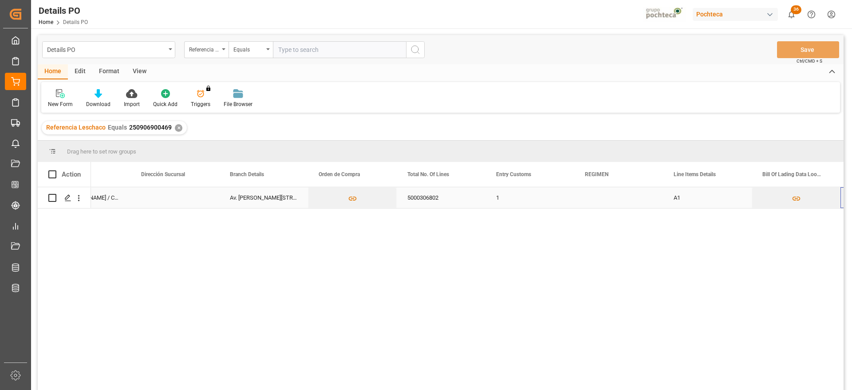
scroll to position [0, 2888]
click at [65, 196] on icon "Press SPACE to select this row." at bounding box center [67, 197] width 7 height 7
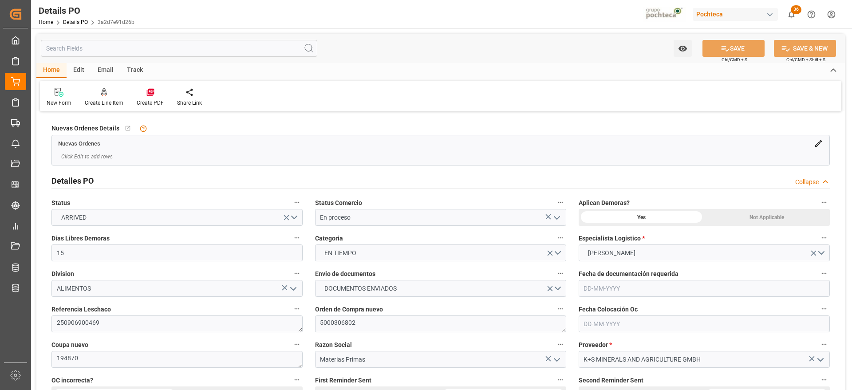
type input "15"
type input "[DATE]"
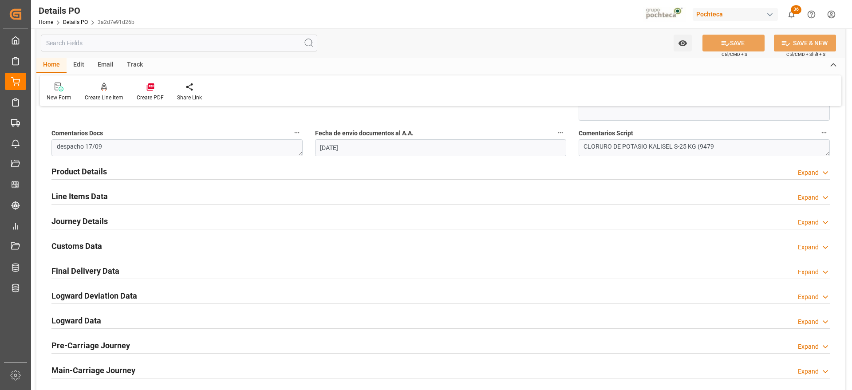
scroll to position [499, 0]
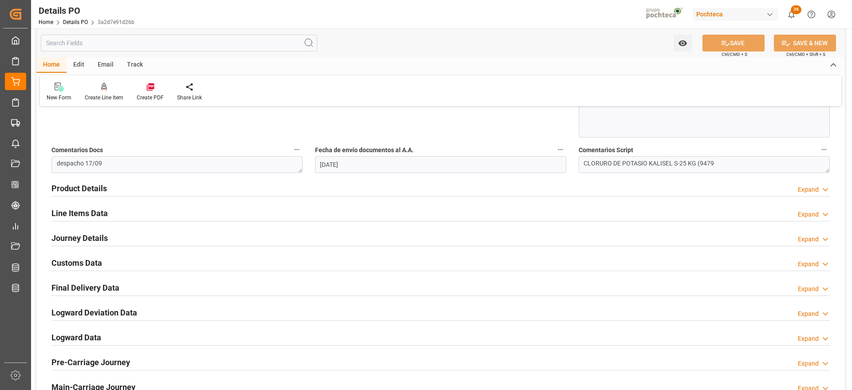
click at [96, 263] on h2 "Customs Data" at bounding box center [76, 263] width 51 height 12
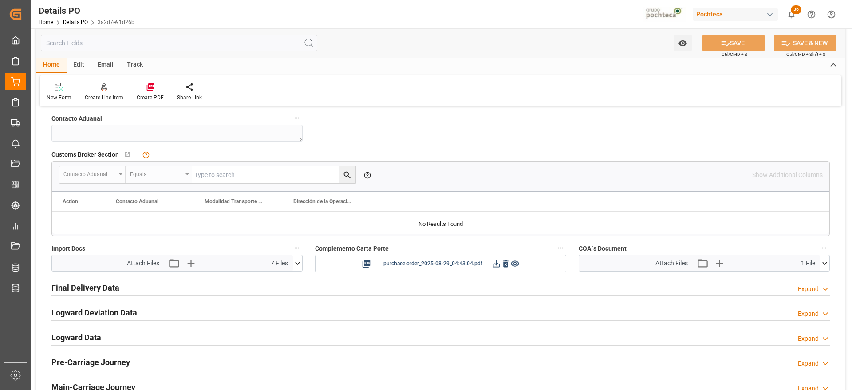
scroll to position [278, 0]
